Goal: Transaction & Acquisition: Purchase product/service

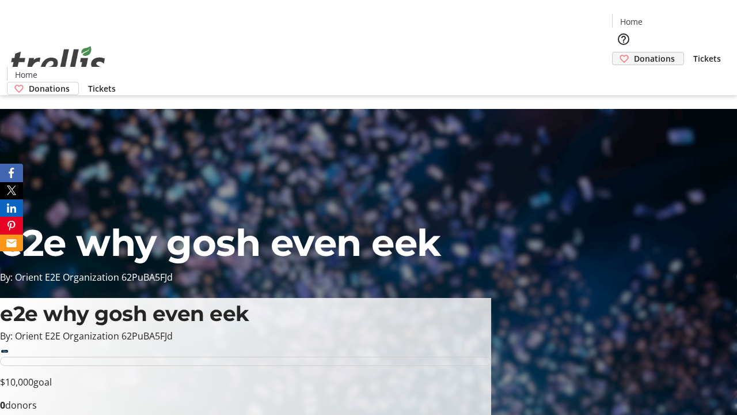
click at [634, 52] on span "Donations" at bounding box center [654, 58] width 41 height 12
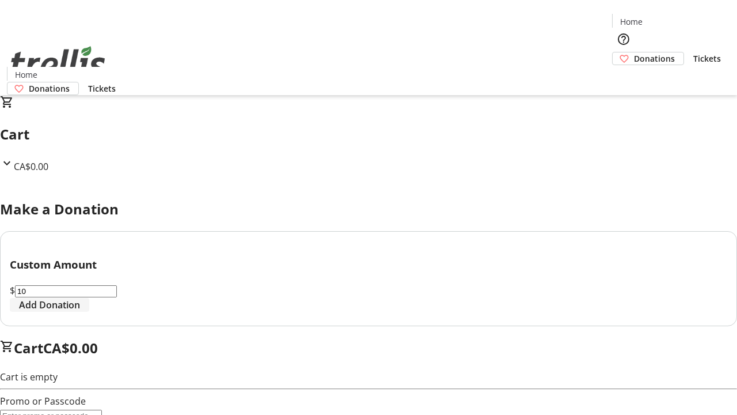
click at [80, 311] on span "Add Donation" at bounding box center [49, 305] width 61 height 14
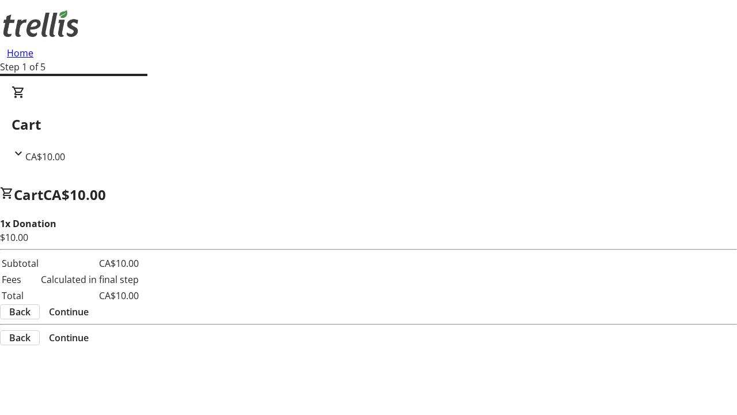
select select "CA"
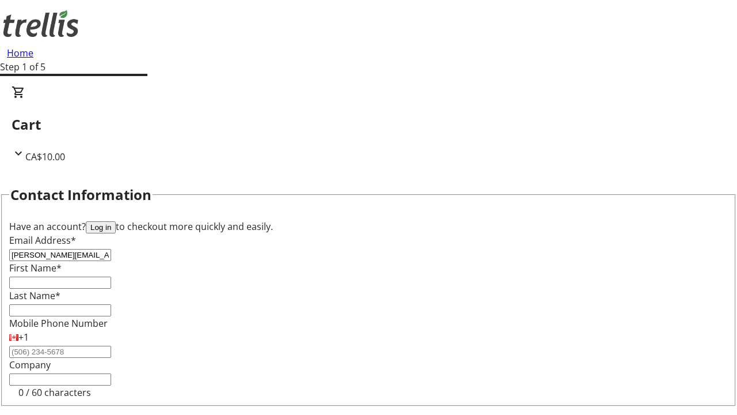
type input "[PERSON_NAME][EMAIL_ADDRESS][DOMAIN_NAME]"
type input "[PERSON_NAME]"
type input "[STREET_ADDRESS][PERSON_NAME]"
type input "Kelowna"
